Goal: Transaction & Acquisition: Purchase product/service

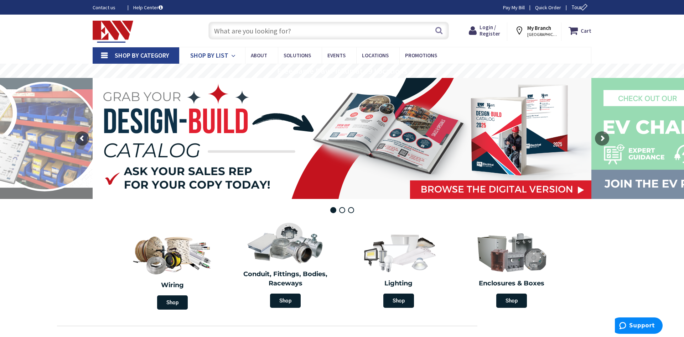
click at [217, 56] on span "Shop By List" at bounding box center [209, 55] width 38 height 8
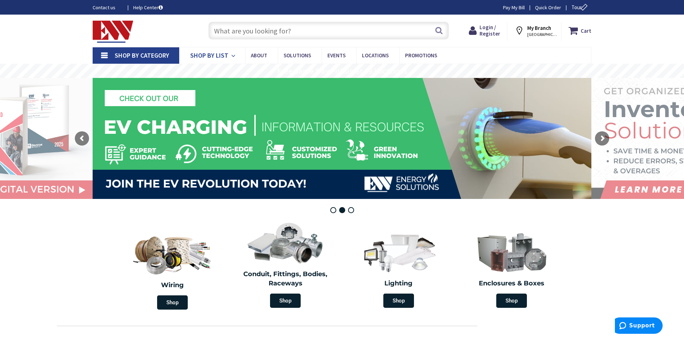
click at [217, 54] on span "Shop By List" at bounding box center [209, 55] width 38 height 8
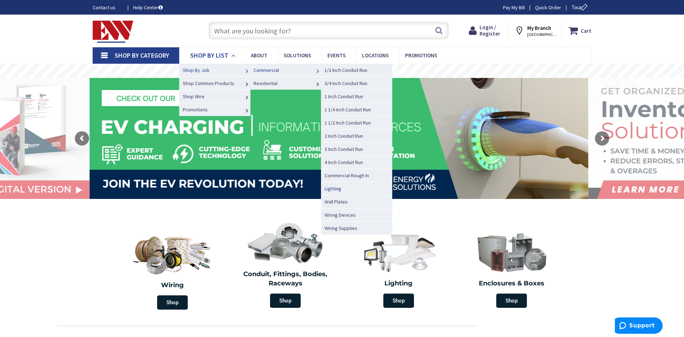
click at [347, 188] on link "Lighting" at bounding box center [356, 188] width 71 height 13
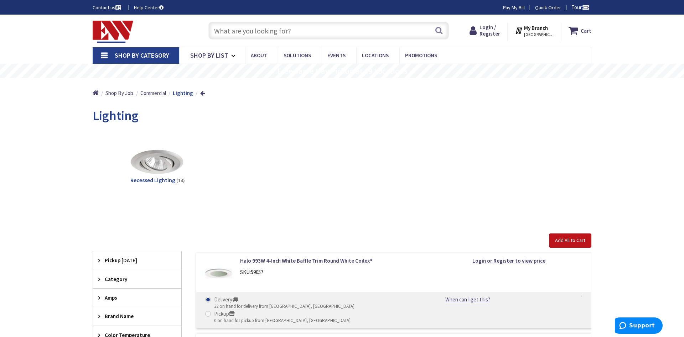
click at [235, 31] on input "text" at bounding box center [328, 31] width 240 height 18
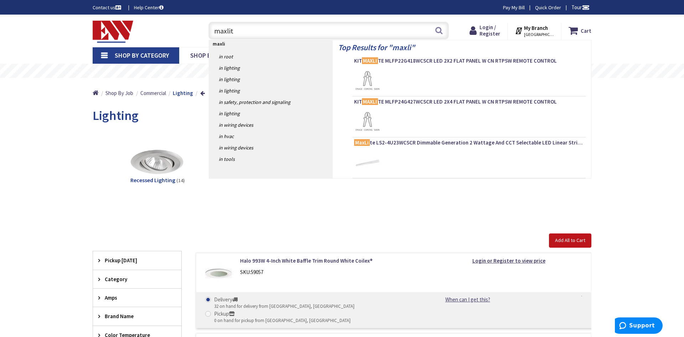
type input "maxlite"
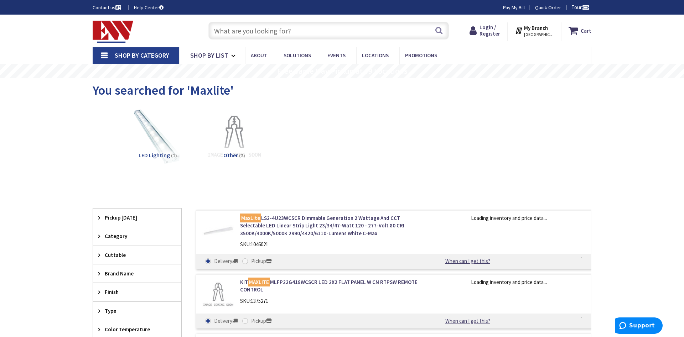
click at [161, 155] on span "LED Lighting" at bounding box center [154, 155] width 31 height 7
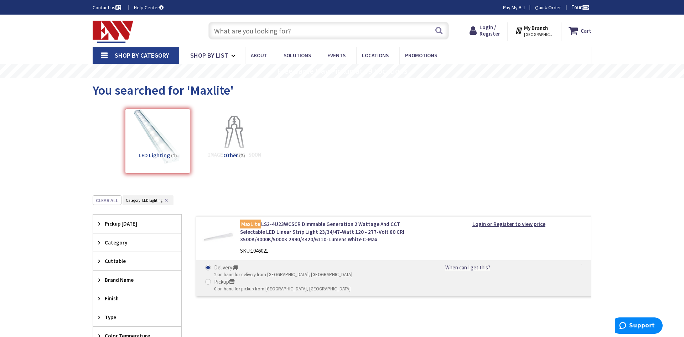
click at [246, 31] on input "text" at bounding box center [328, 31] width 240 height 18
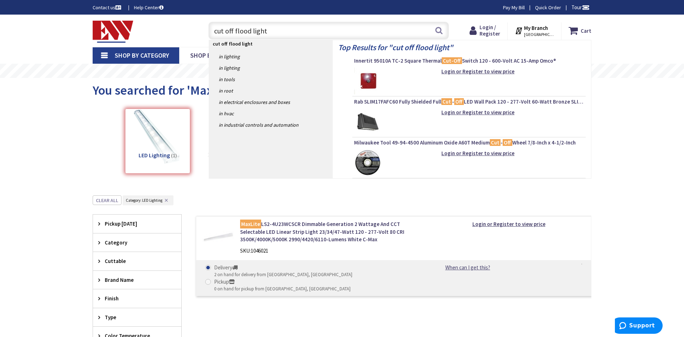
type input "cut off flood lights"
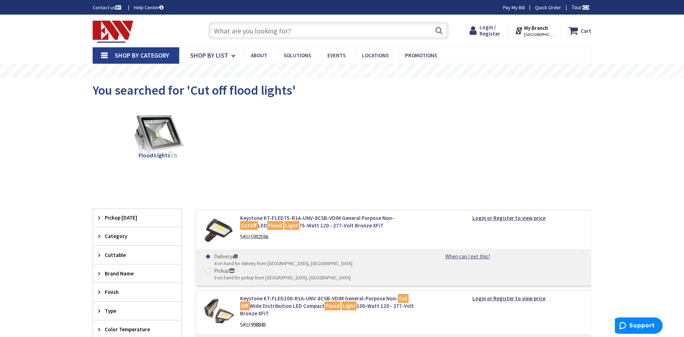
click at [295, 30] on input "text" at bounding box center [328, 31] width 240 height 18
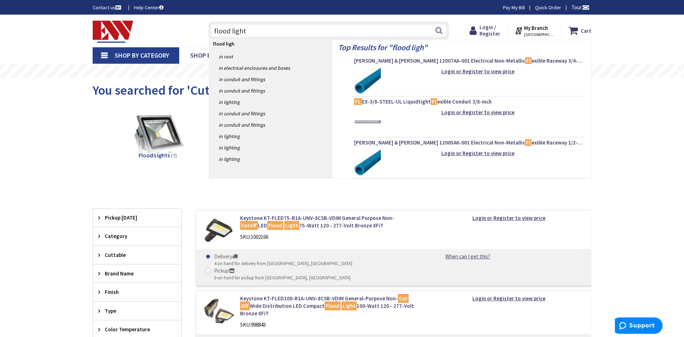
type input "flood lights"
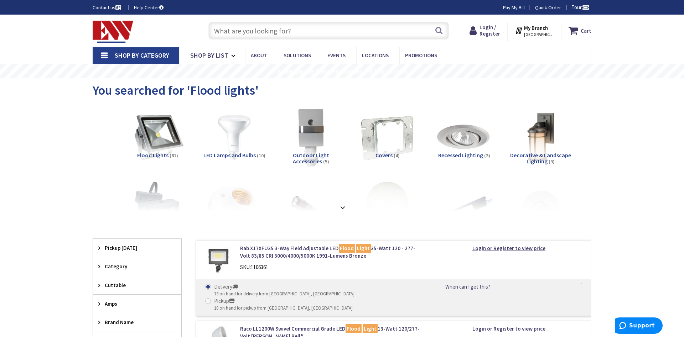
click at [156, 155] on span "Flood Lights" at bounding box center [152, 155] width 31 height 7
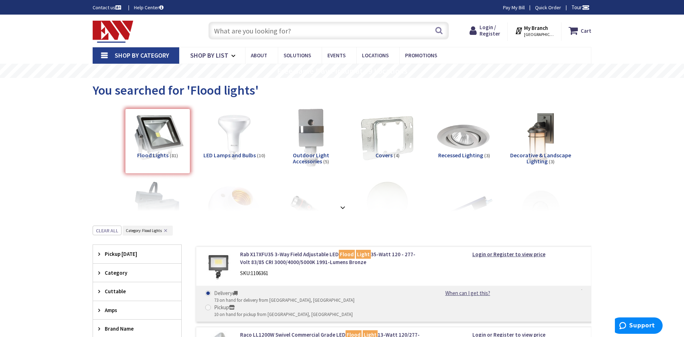
click at [248, 33] on input "text" at bounding box center [328, 31] width 240 height 18
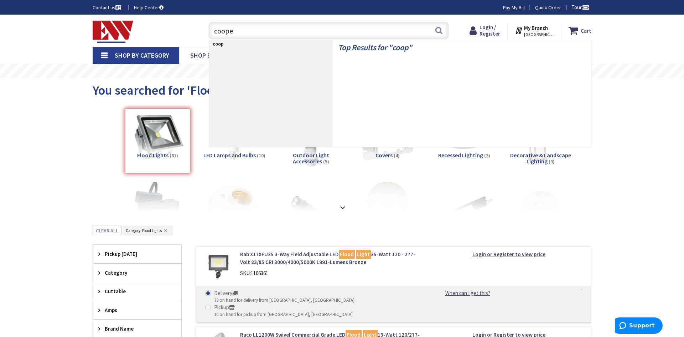
type input "[PERSON_NAME]"
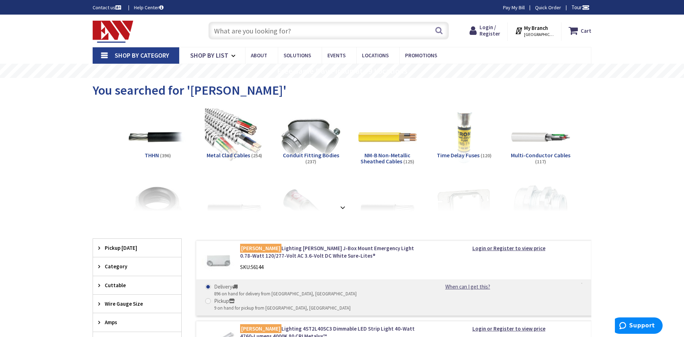
click at [251, 30] on input "text" at bounding box center [328, 31] width 240 height 18
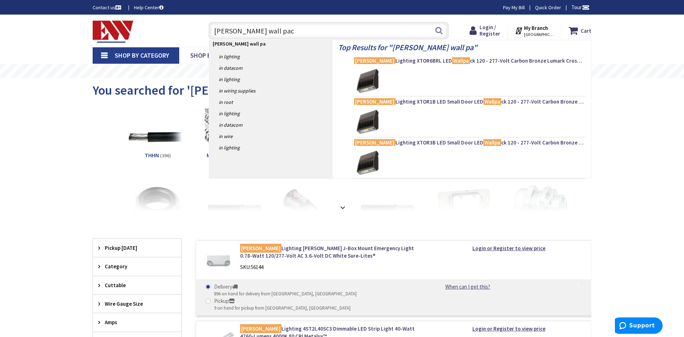
type input "cooper wall pack"
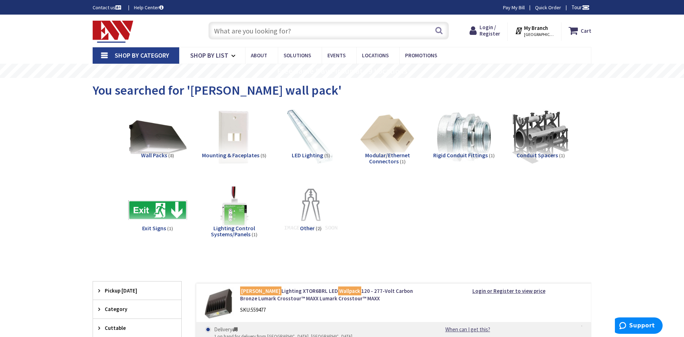
click at [155, 155] on span "Wall Packs" at bounding box center [154, 155] width 26 height 7
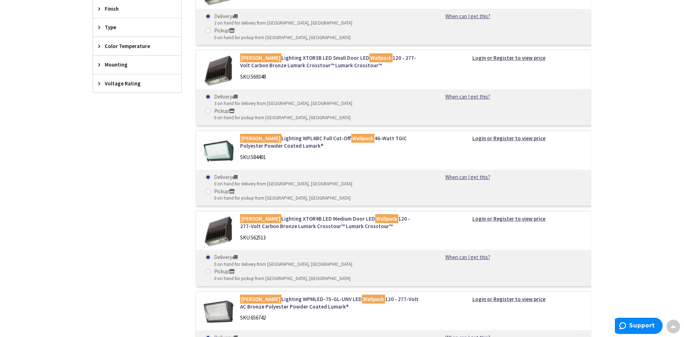
scroll to position [341, 0]
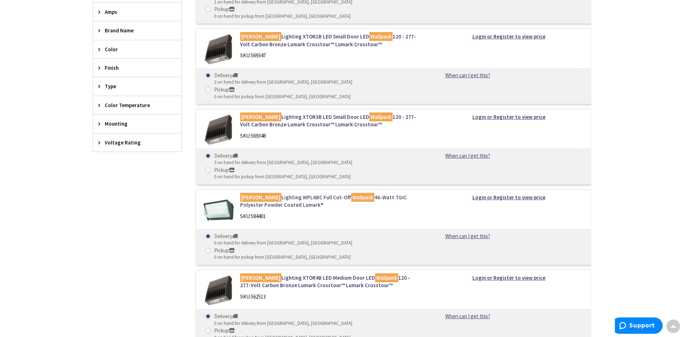
click at [277, 194] on link "[PERSON_NAME] Lighting WPL6BC Full Cut-Off Wallpack 46-Watt TGIC Polyester Powd…" at bounding box center [330, 201] width 181 height 15
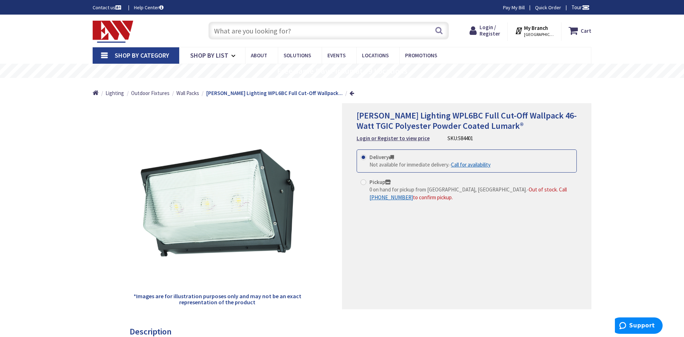
click at [228, 33] on input "text" at bounding box center [328, 31] width 240 height 18
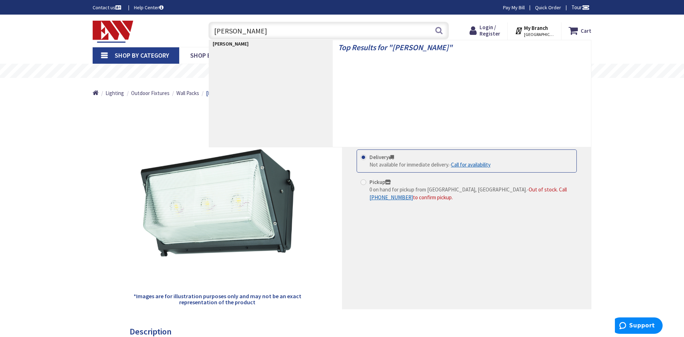
type input "[PERSON_NAME] wkp"
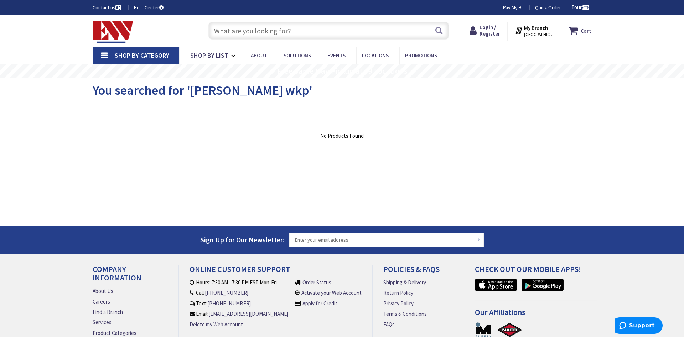
click at [228, 33] on input "text" at bounding box center [328, 31] width 240 height 18
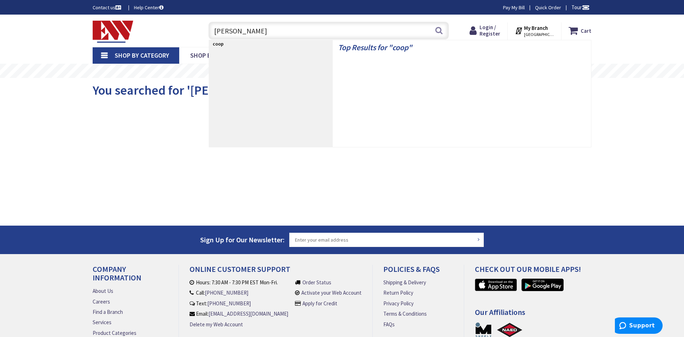
type input "cooper"
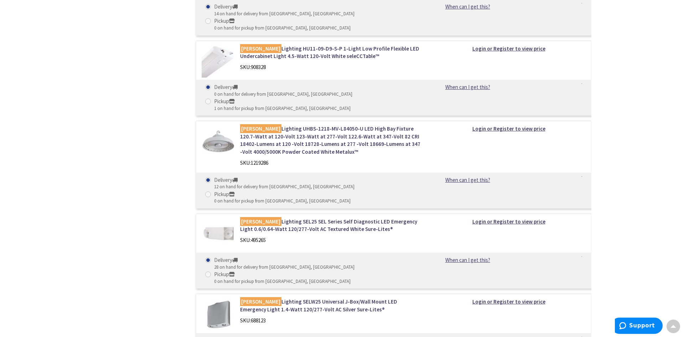
scroll to position [1598, 0]
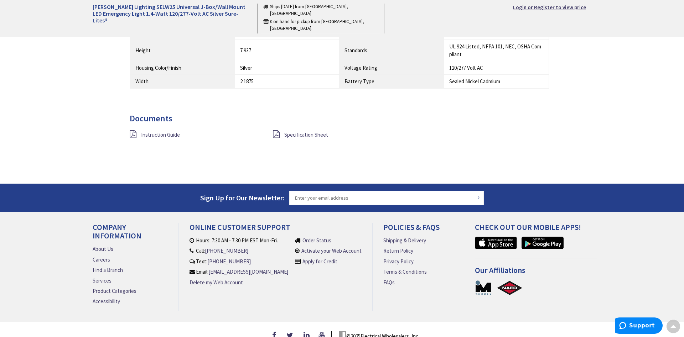
scroll to position [581, 0]
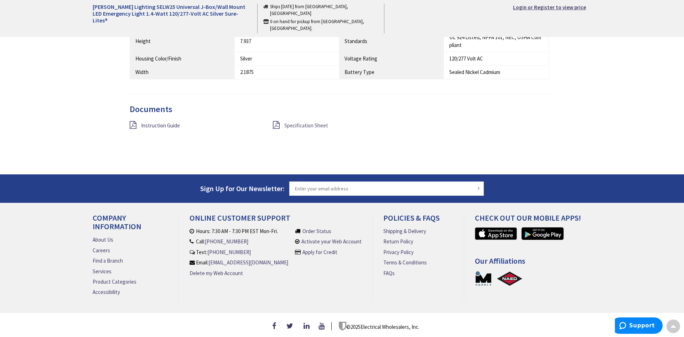
click at [297, 126] on span "Specification Sheet" at bounding box center [306, 125] width 44 height 7
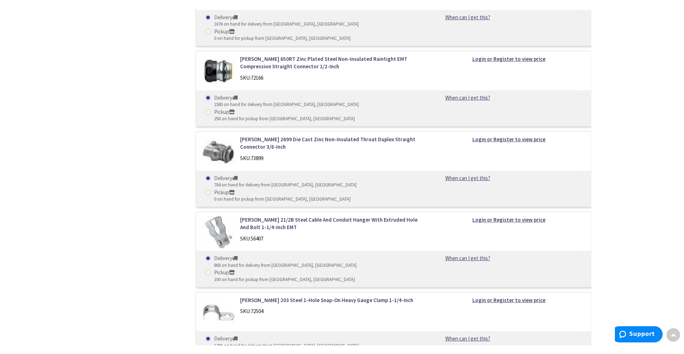
scroll to position [8634, 0]
